Goal: Check status: Check status

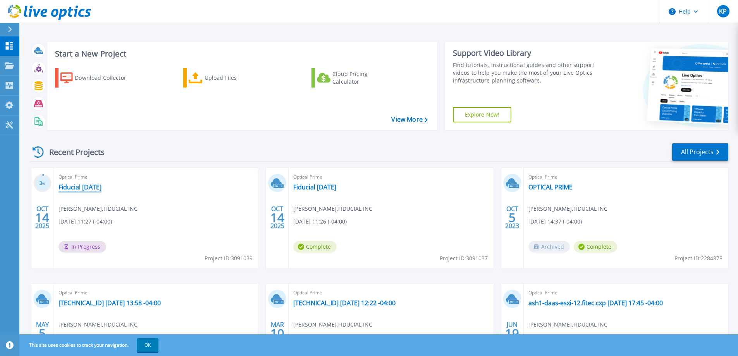
click at [71, 186] on link "Fiducial [DATE]" at bounding box center [80, 187] width 43 height 8
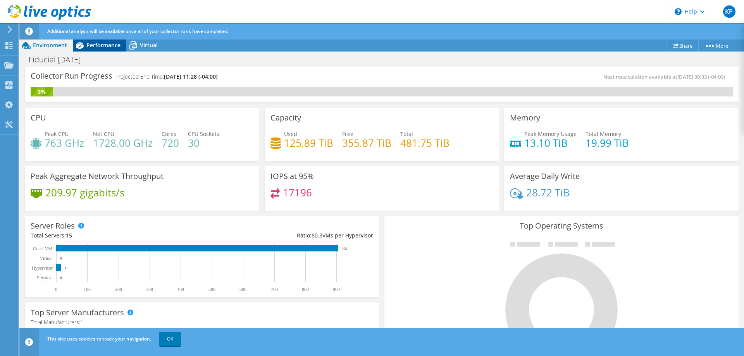
click at [93, 45] on span "Performance" at bounding box center [103, 44] width 34 height 7
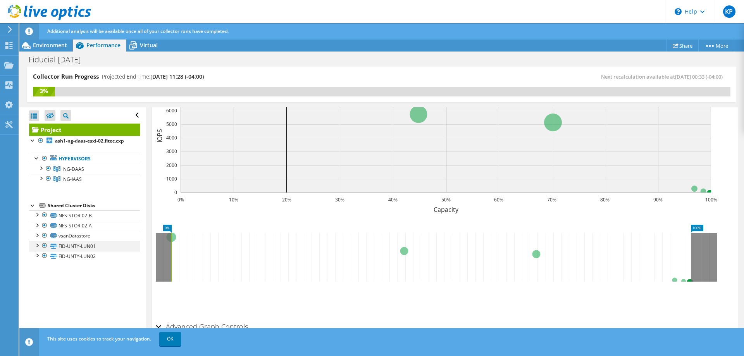
click at [36, 245] on div at bounding box center [37, 245] width 8 height 8
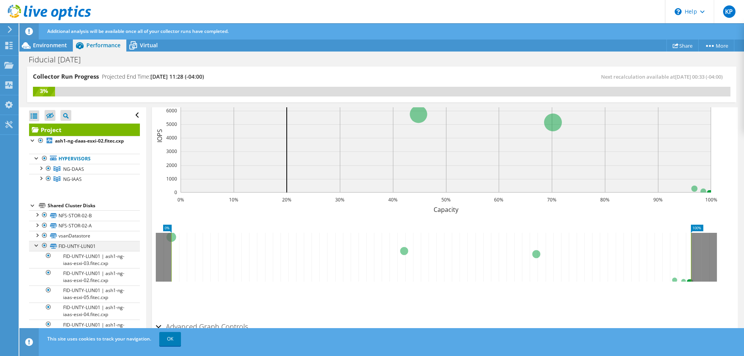
click at [36, 245] on div at bounding box center [37, 245] width 8 height 8
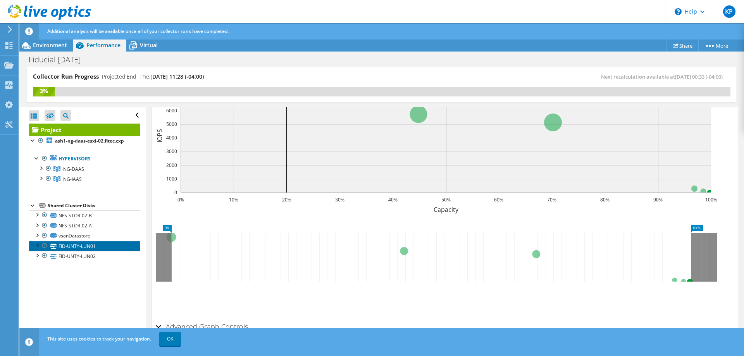
click at [65, 244] on link "FID-UNTY-LUN01" at bounding box center [84, 246] width 111 height 10
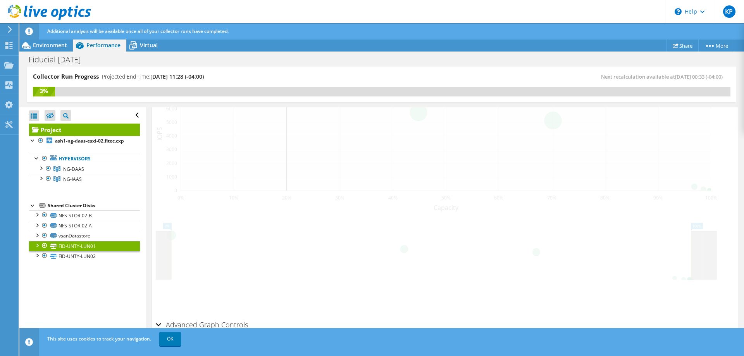
scroll to position [242, 0]
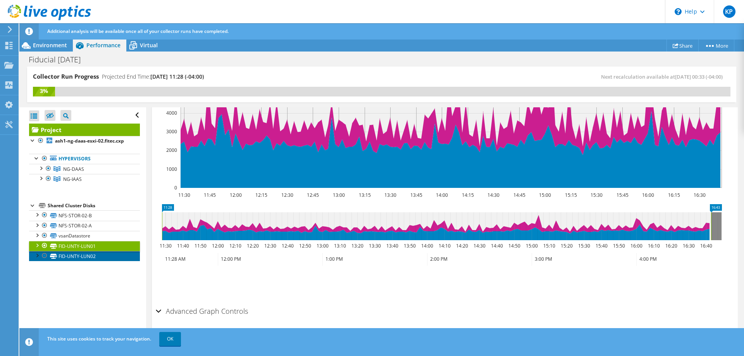
click at [70, 254] on link "FID-UNTY-LUN02" at bounding box center [84, 256] width 111 height 10
